Goal: Information Seeking & Learning: Check status

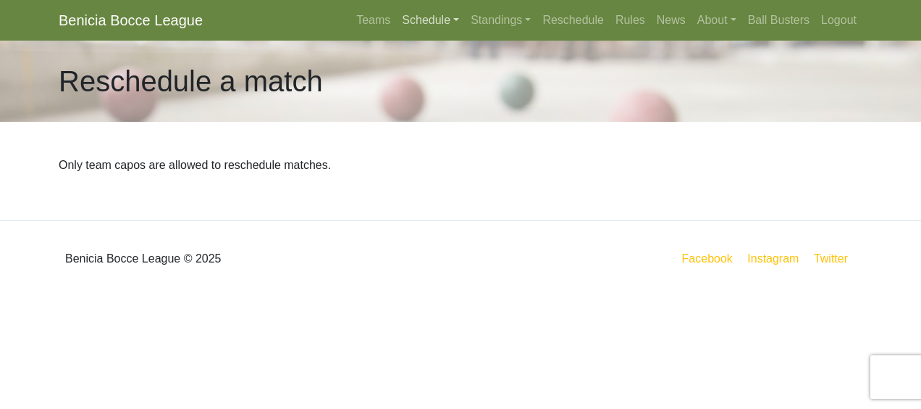
click at [455, 20] on link "Schedule" at bounding box center [430, 20] width 69 height 29
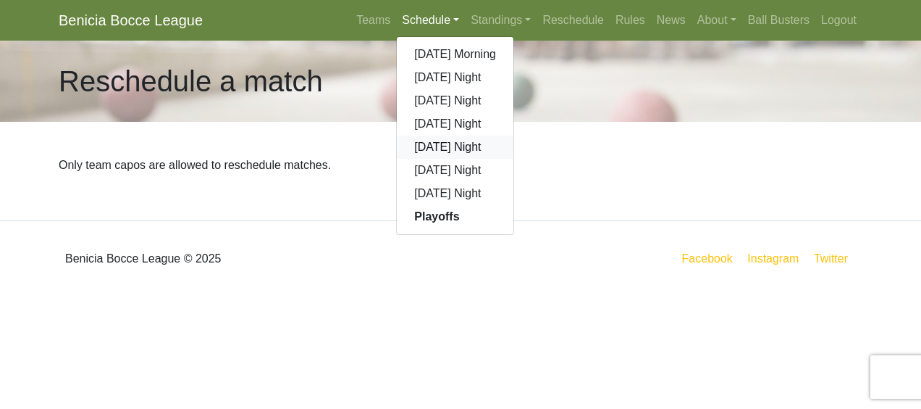
click at [445, 146] on link "[DATE] Night" at bounding box center [455, 146] width 117 height 23
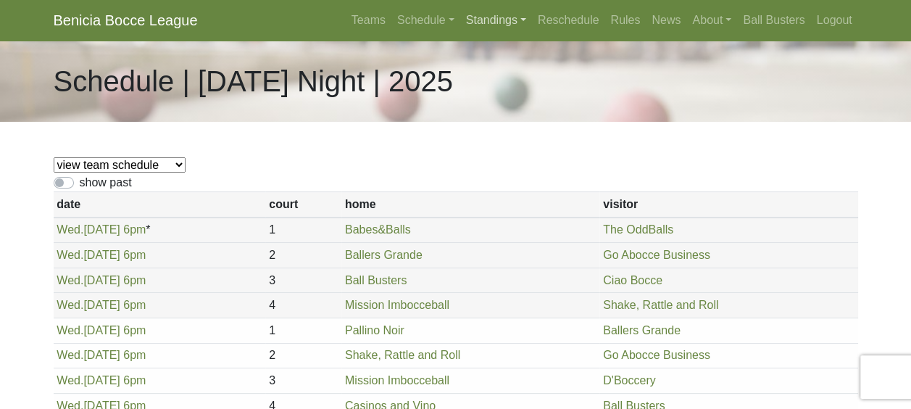
click at [524, 20] on link "Standings" at bounding box center [496, 20] width 72 height 29
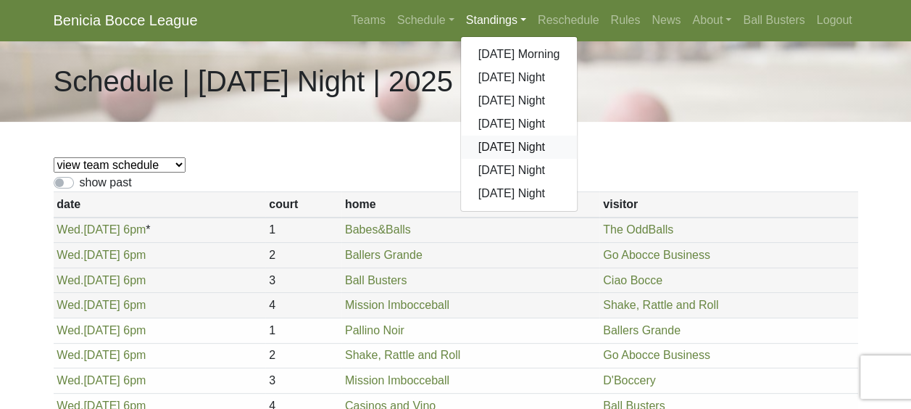
click at [511, 147] on link "[DATE] Night" at bounding box center [519, 146] width 117 height 23
